Goal: Find specific page/section: Find specific page/section

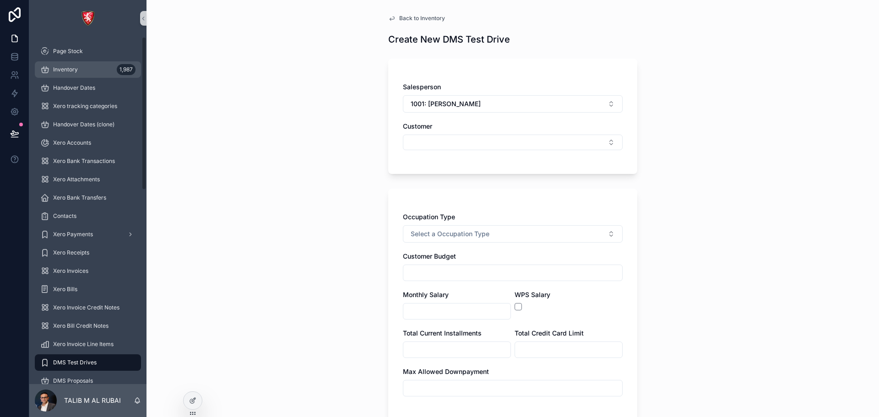
click at [85, 75] on div "Inventory 1,987" at bounding box center [87, 69] width 95 height 15
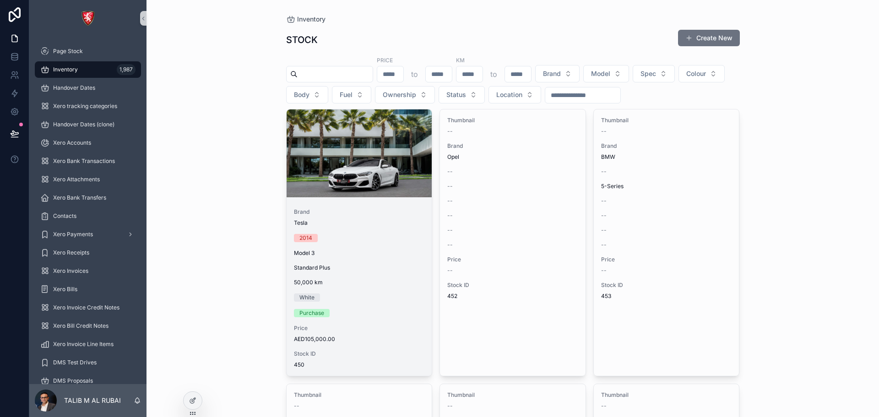
click at [316, 165] on div "scrollable content" at bounding box center [359, 153] width 146 height 88
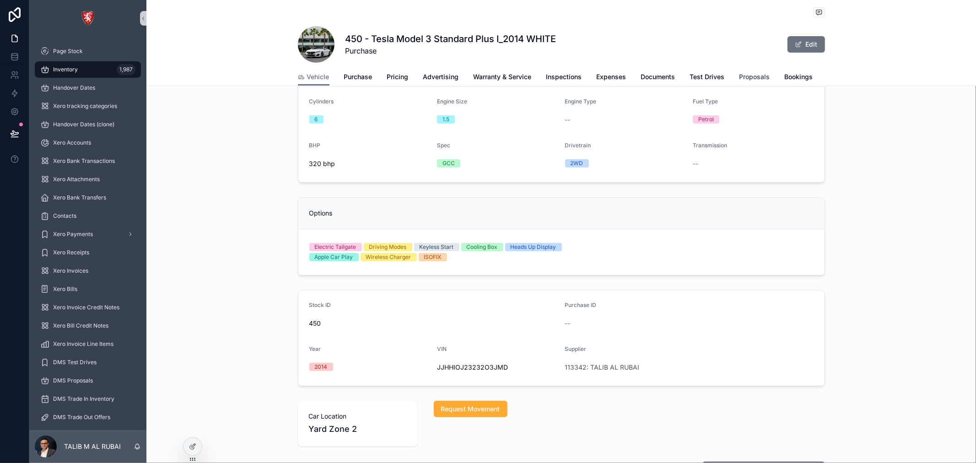
click at [740, 78] on span "Proposals" at bounding box center [755, 76] width 31 height 9
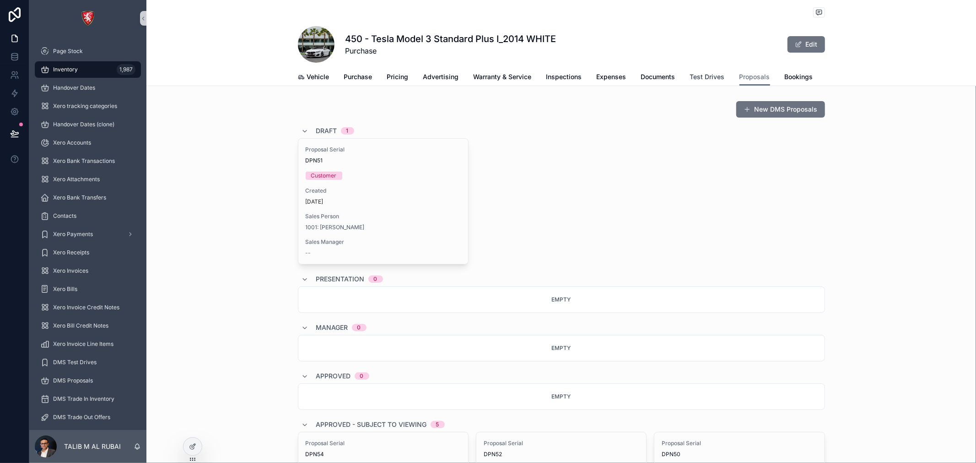
click at [708, 80] on span "Test Drives" at bounding box center [707, 76] width 35 height 9
